Goal: Task Accomplishment & Management: Use online tool/utility

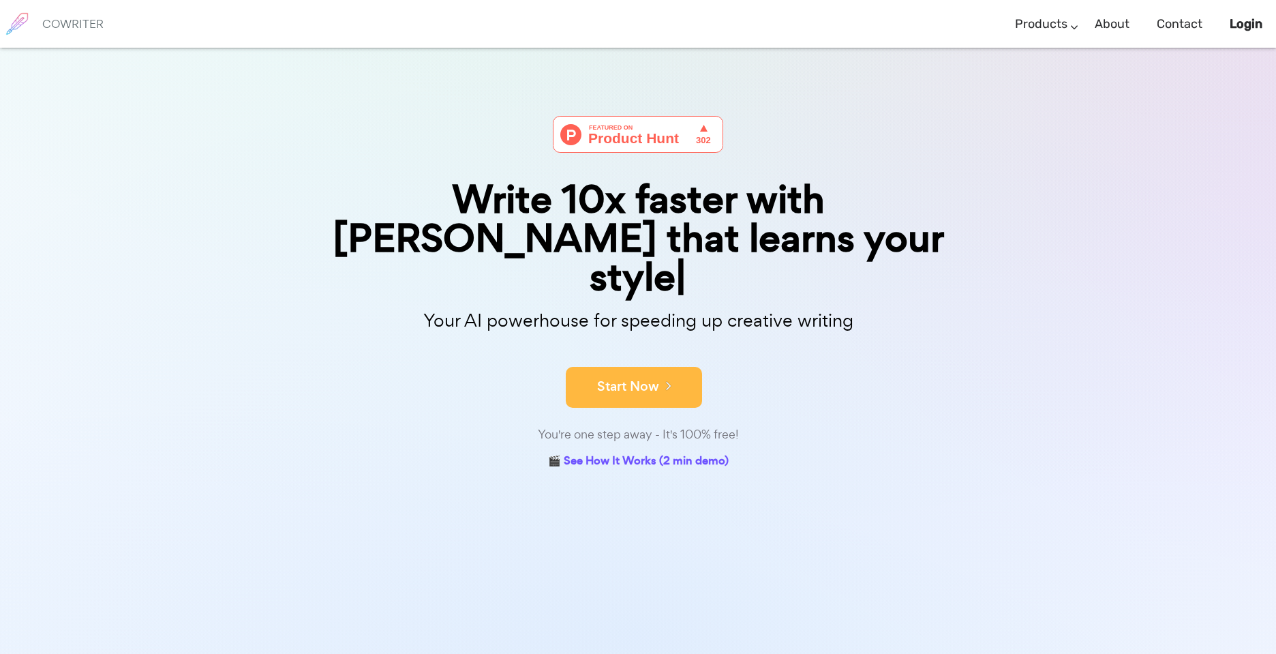
click at [651, 367] on button "Start Now" at bounding box center [634, 387] width 136 height 41
